Goal: Information Seeking & Learning: Check status

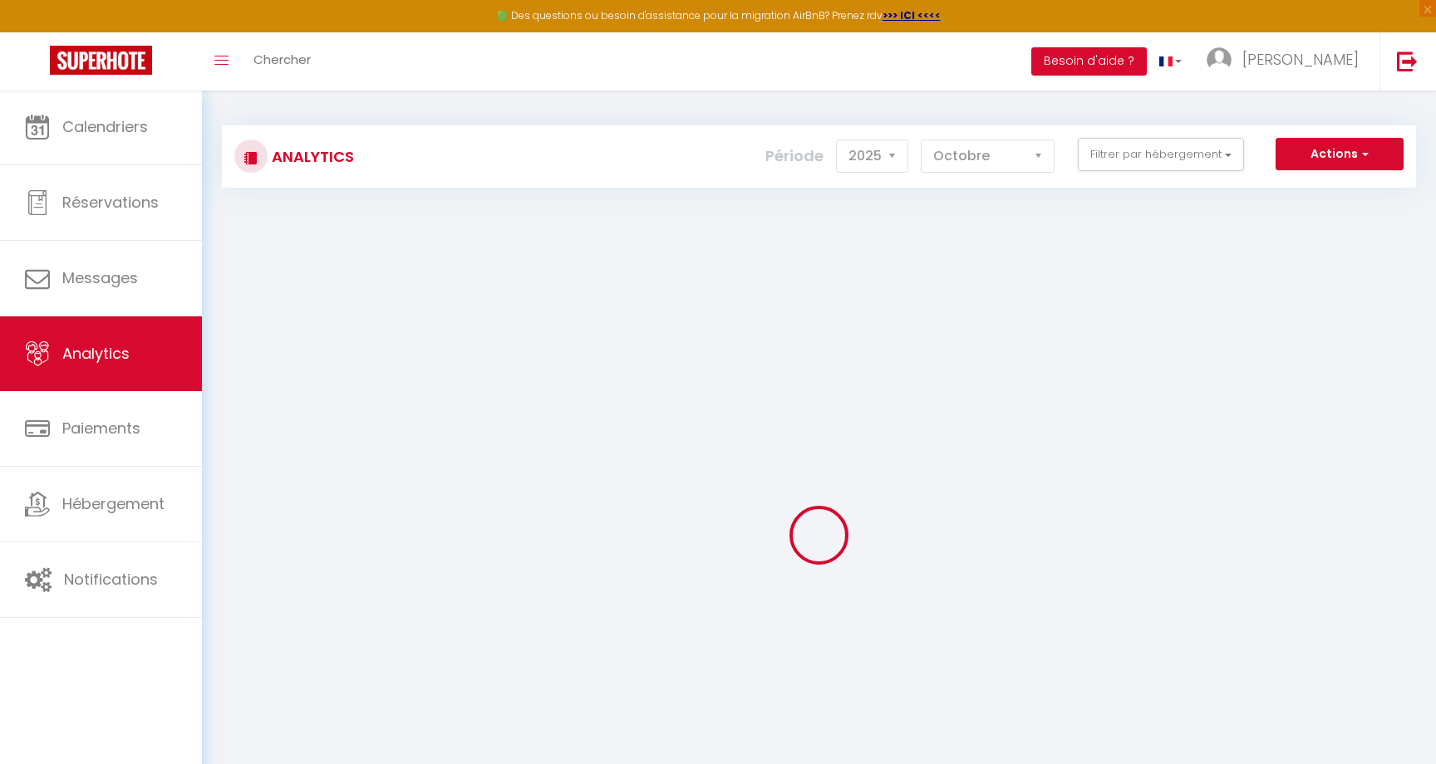
select select "2025"
select select "10"
click at [1224, 160] on button "Filtrer par hébergement" at bounding box center [1161, 154] width 166 height 33
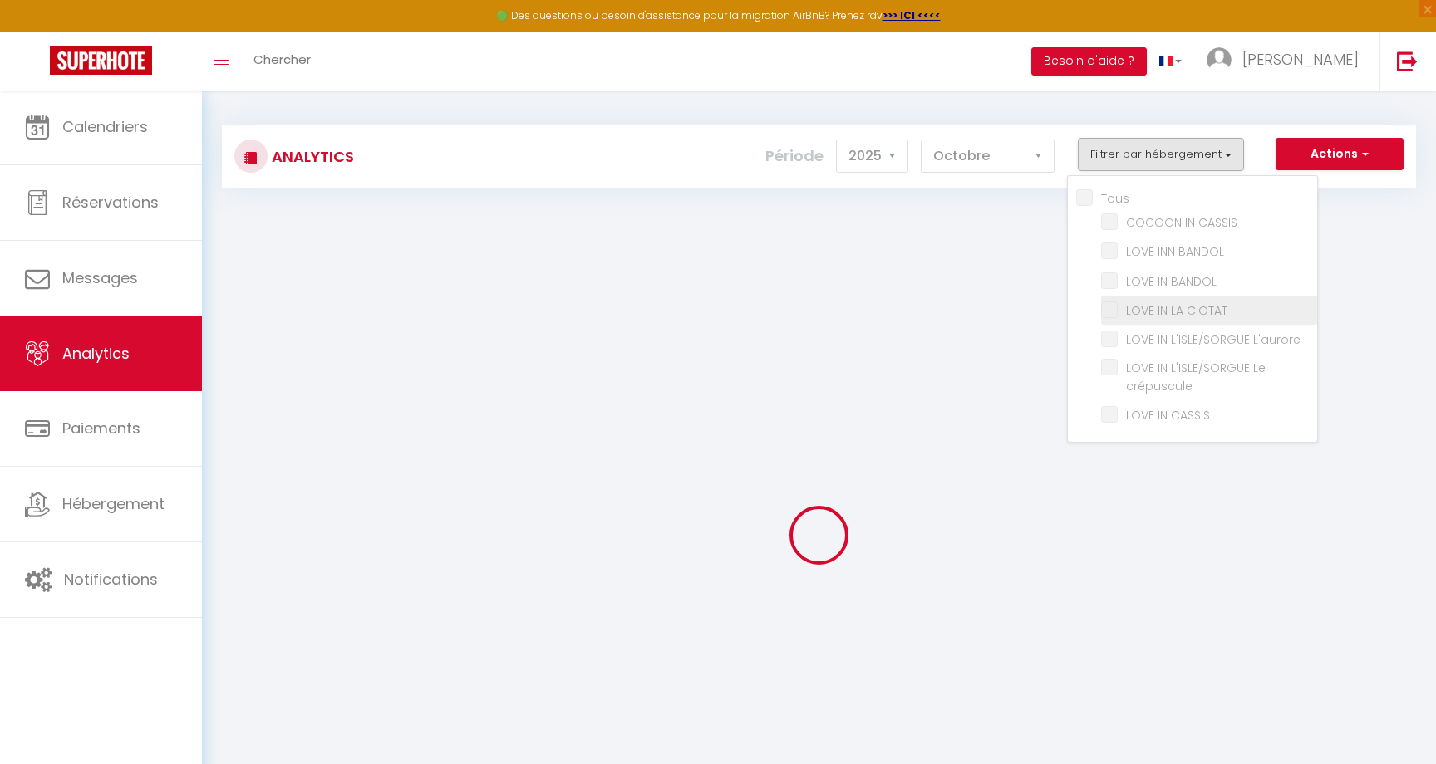
checkbox input "false"
checkbox CASSIS "false"
checkbox BANDOL "false"
checkbox CIOTAT "false"
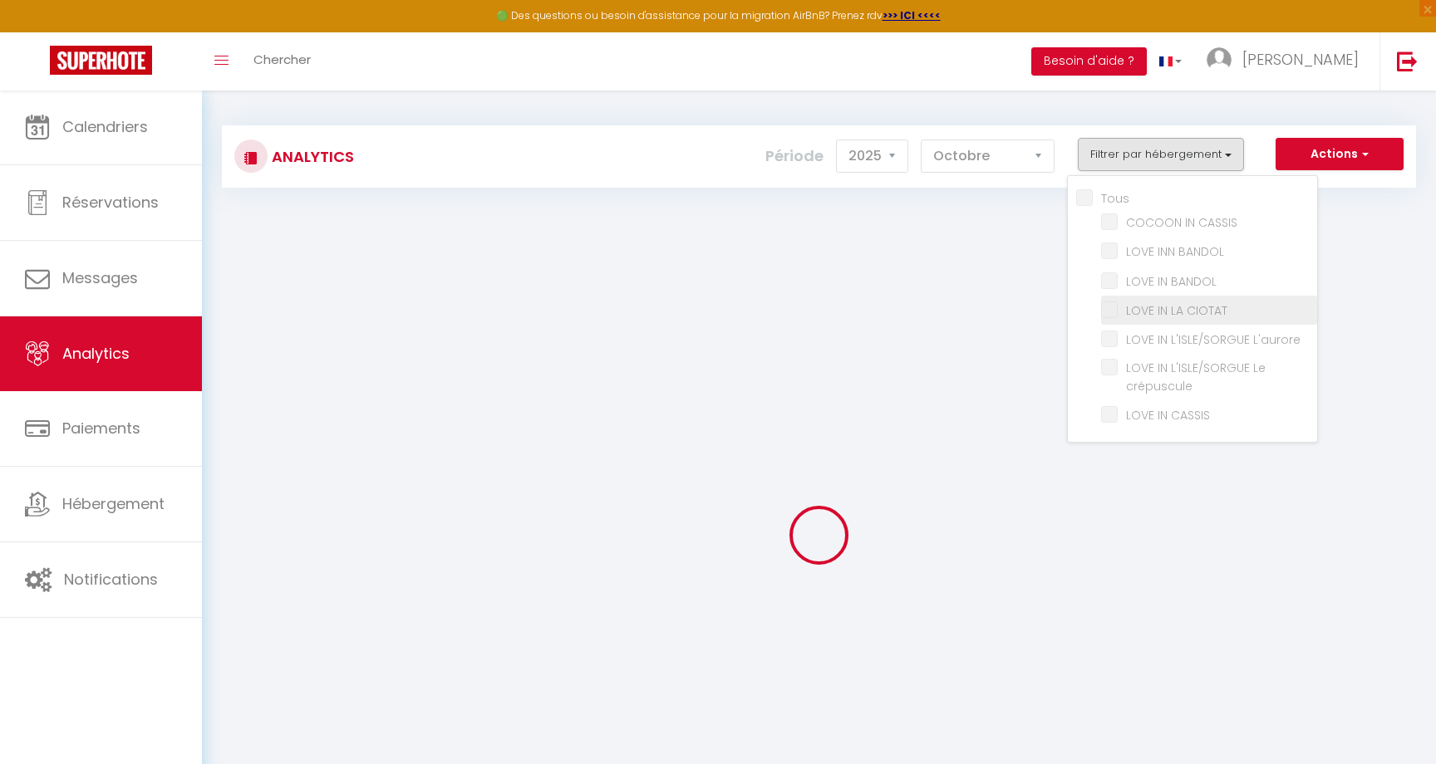
checkbox L\'aurore "false"
checkbox crépuscule "false"
checkbox CASSIS "false"
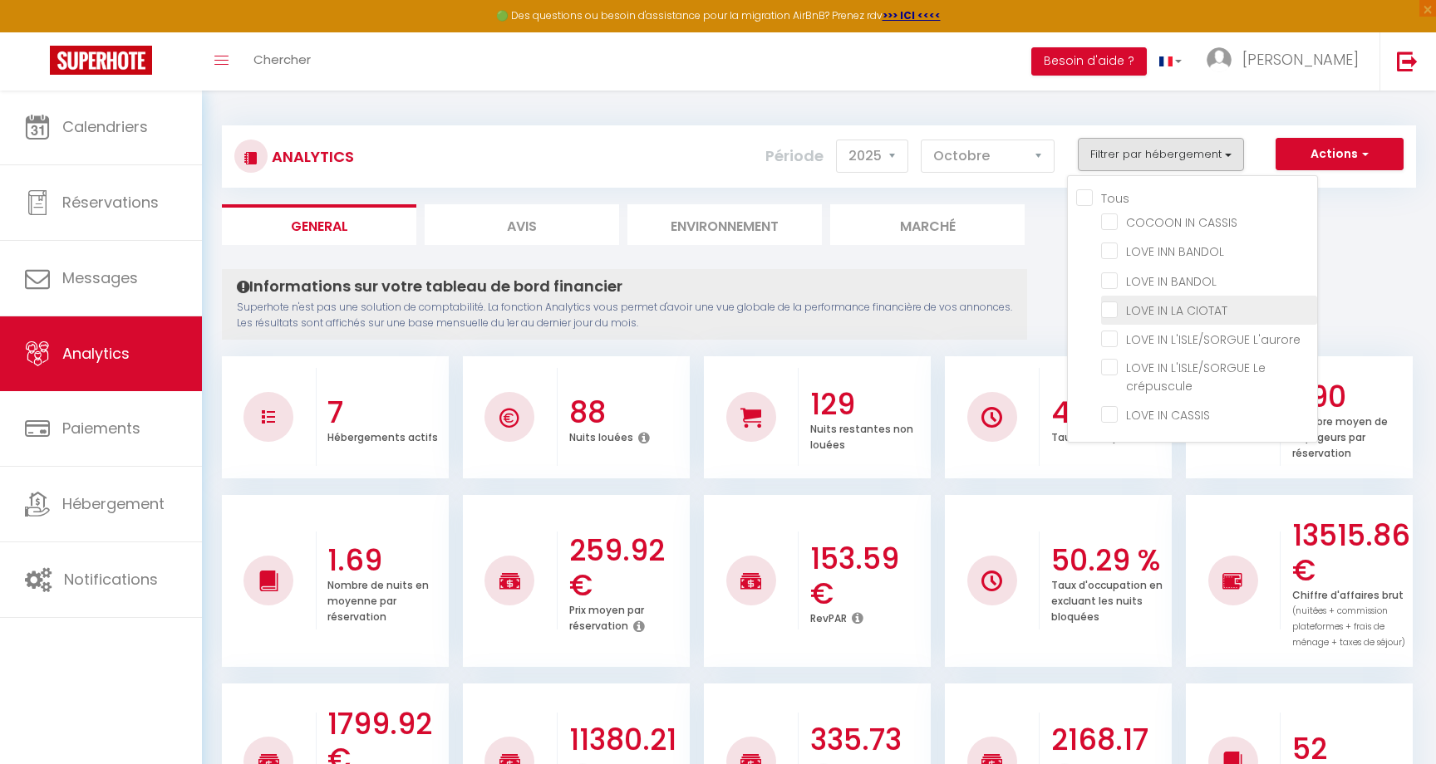
click at [1113, 313] on CIOTAT "checkbox" at bounding box center [1209, 309] width 216 height 17
checkbox CIOTAT "true"
checkbox CASSIS "false"
checkbox BANDOL "false"
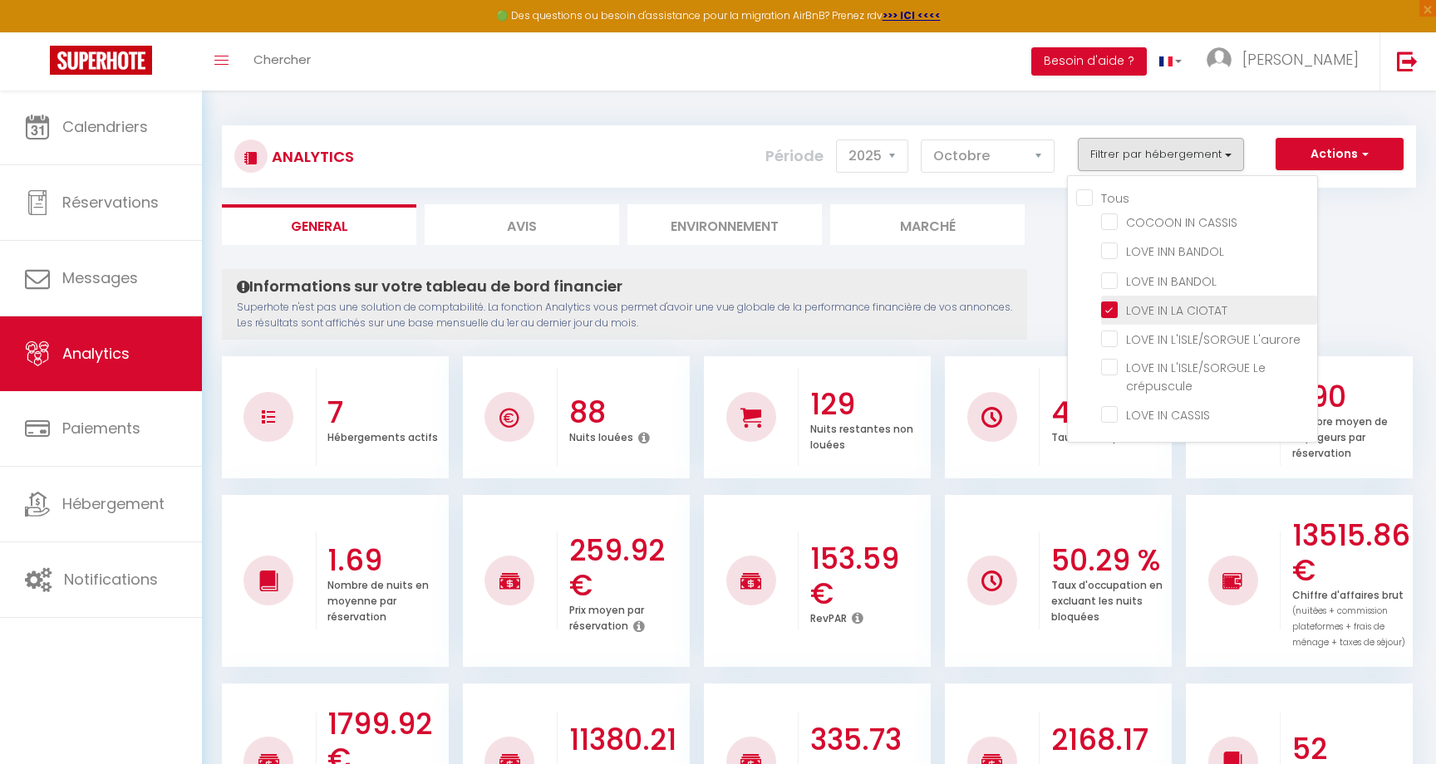
checkbox L\'aurore "false"
checkbox crépuscule "false"
checkbox CASSIS "false"
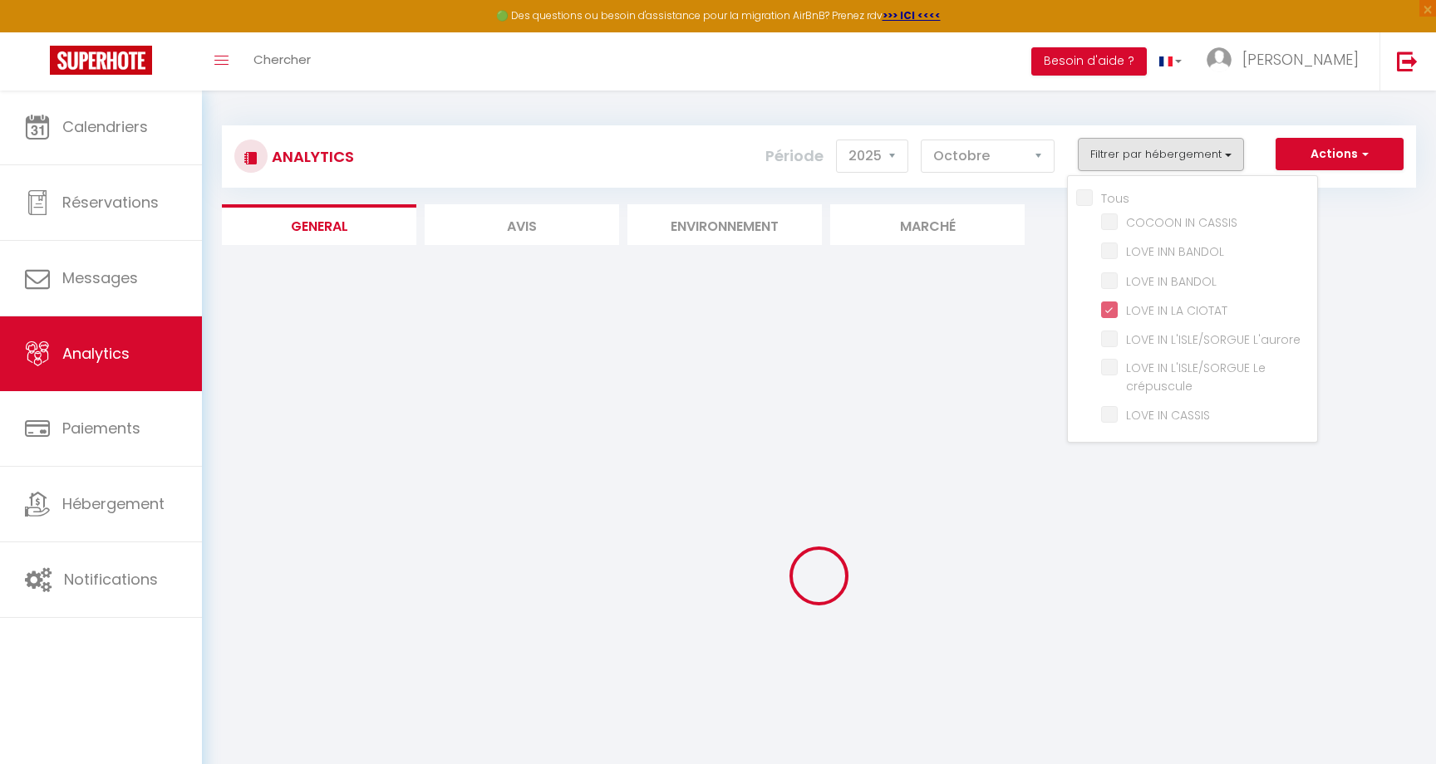
checkbox CASSIS "false"
checkbox BANDOL "false"
checkbox L\'aurore "false"
checkbox crépuscule "false"
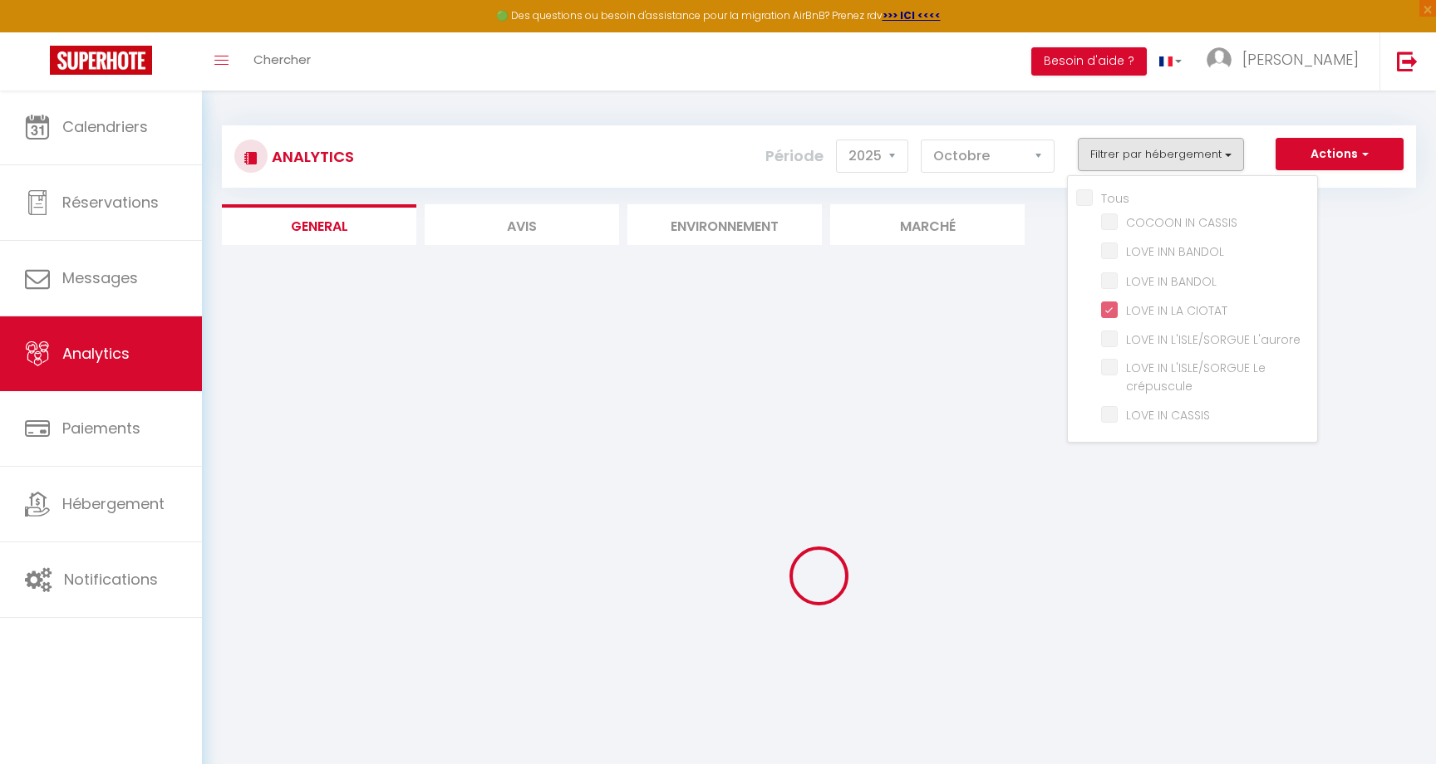
checkbox CASSIS "false"
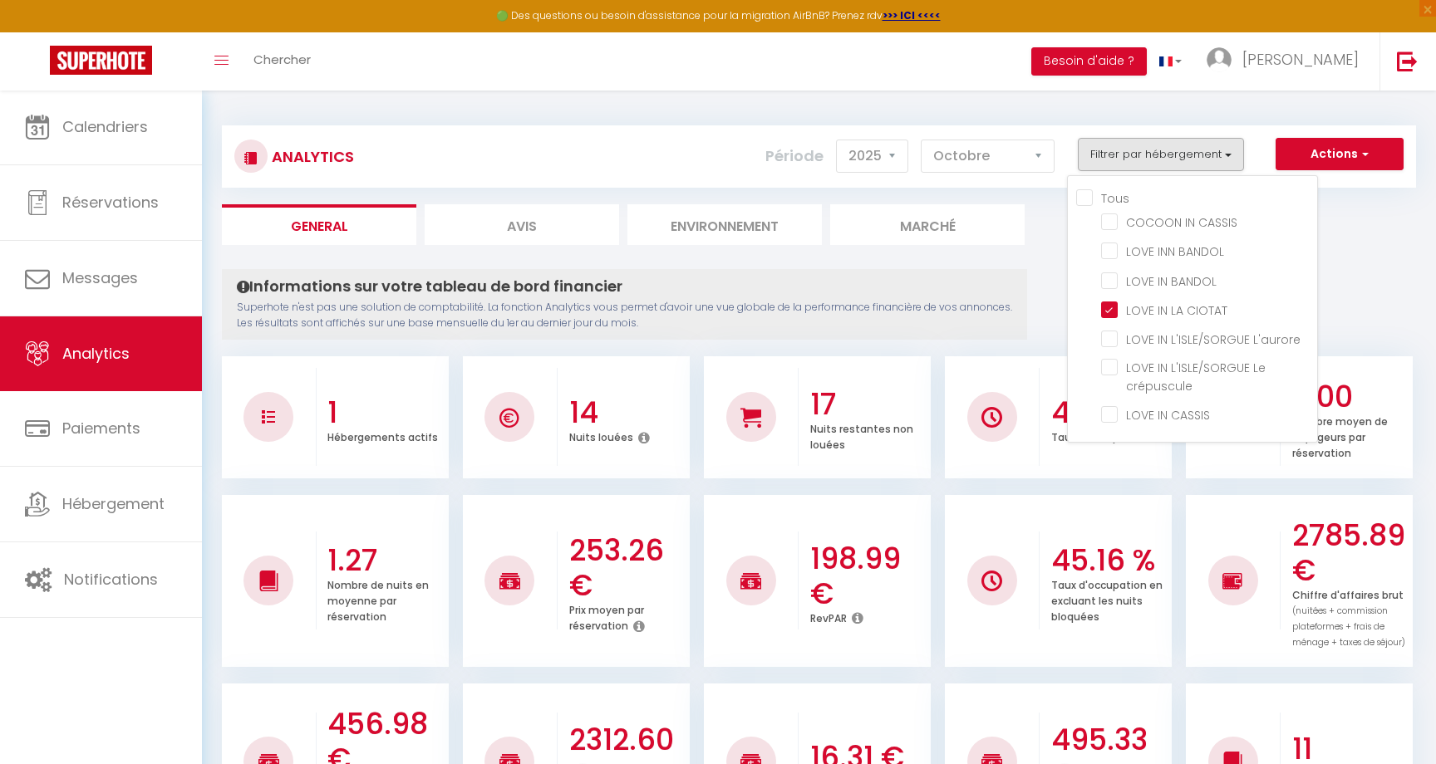
click at [1337, 159] on button "Actions" at bounding box center [1339, 154] width 128 height 33
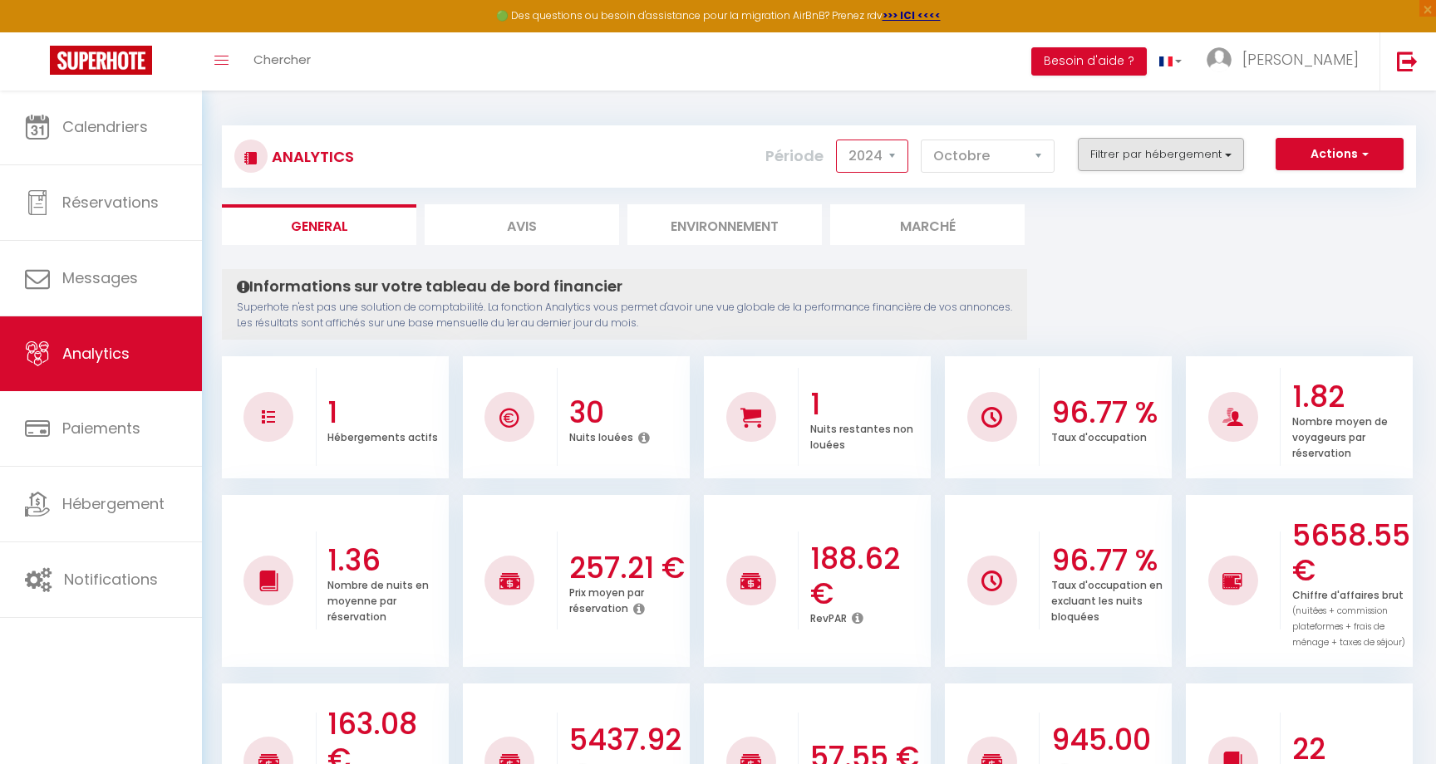
click at [1117, 164] on button "Filtrer par hébergement" at bounding box center [1161, 154] width 166 height 33
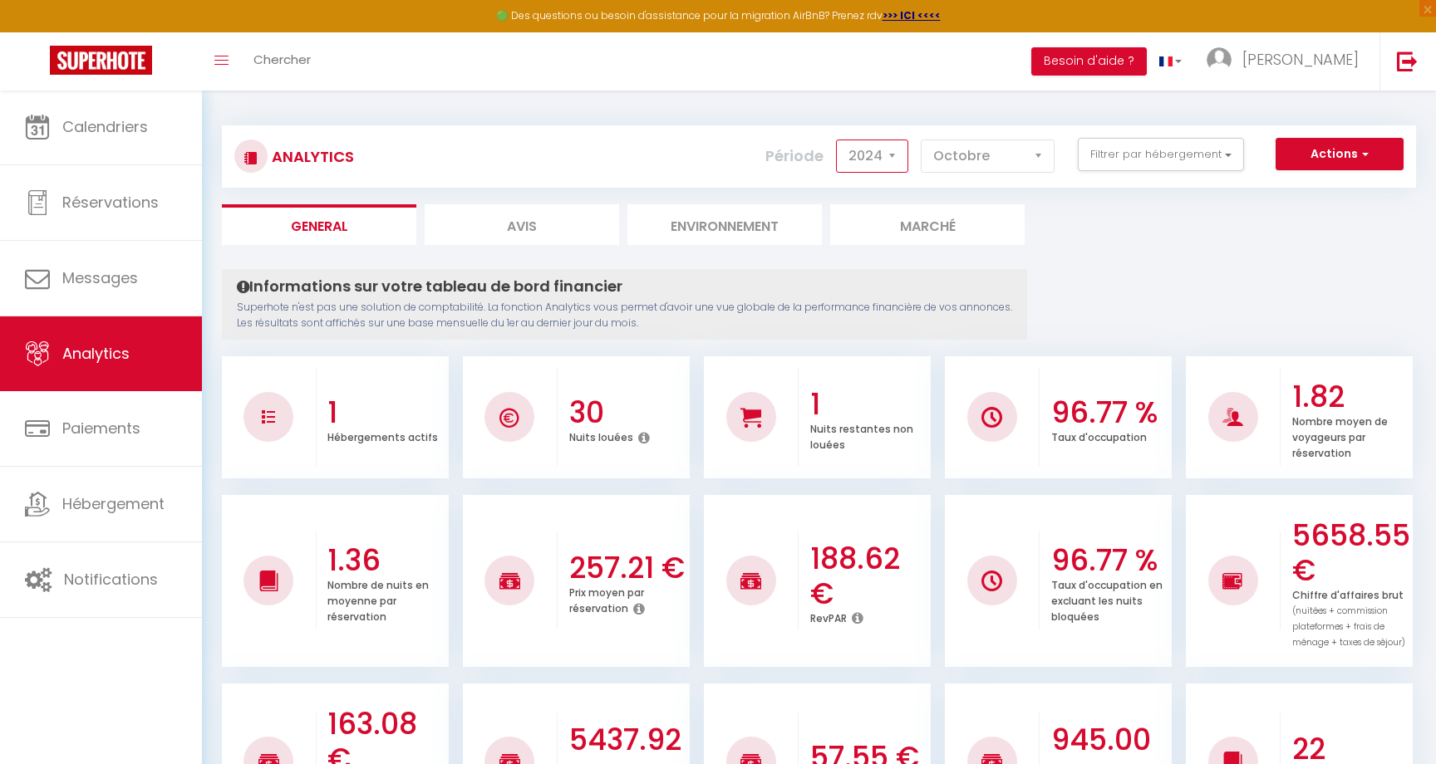
select select "2025"
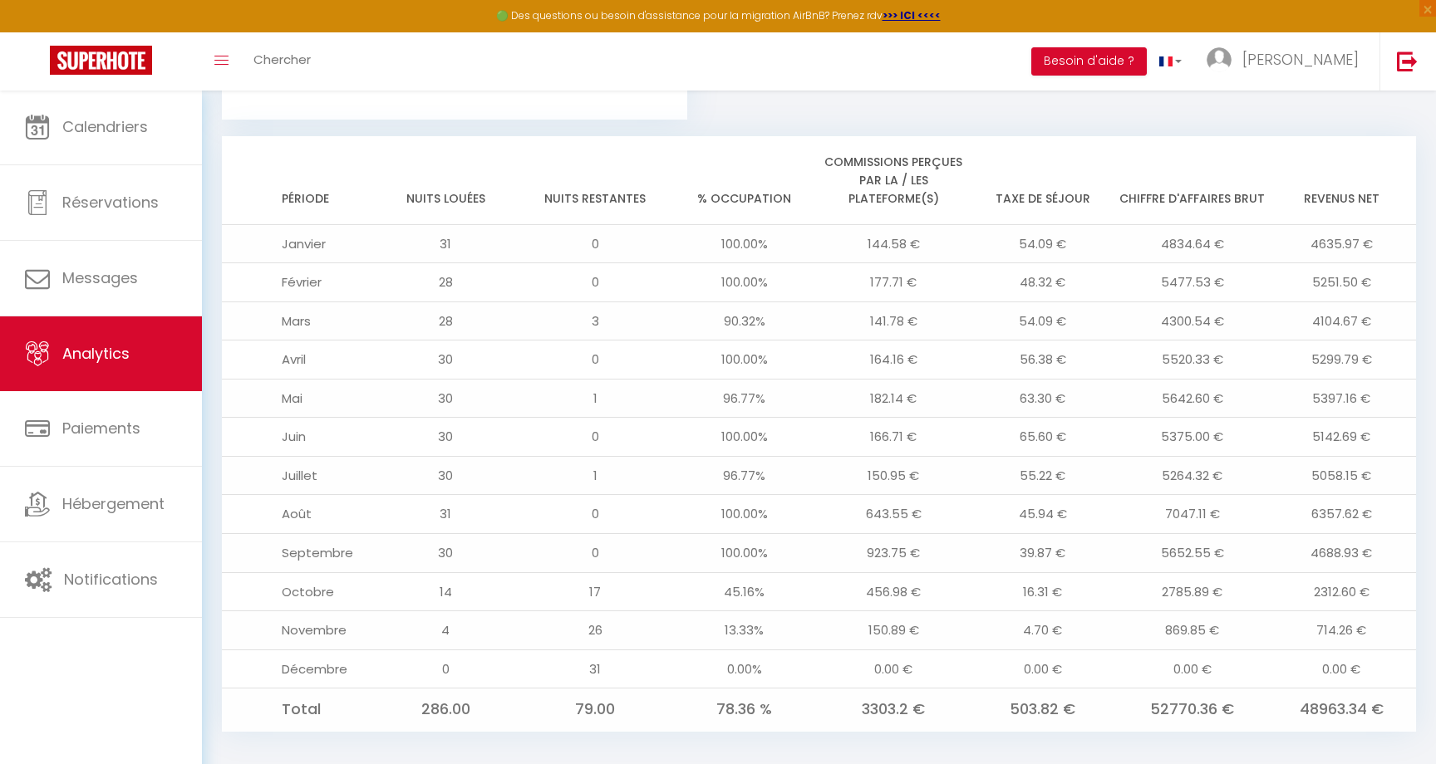
scroll to position [1299, 0]
click at [1201, 573] on td "2785.89 €" at bounding box center [1193, 592] width 150 height 39
